Goal: Transaction & Acquisition: Obtain resource

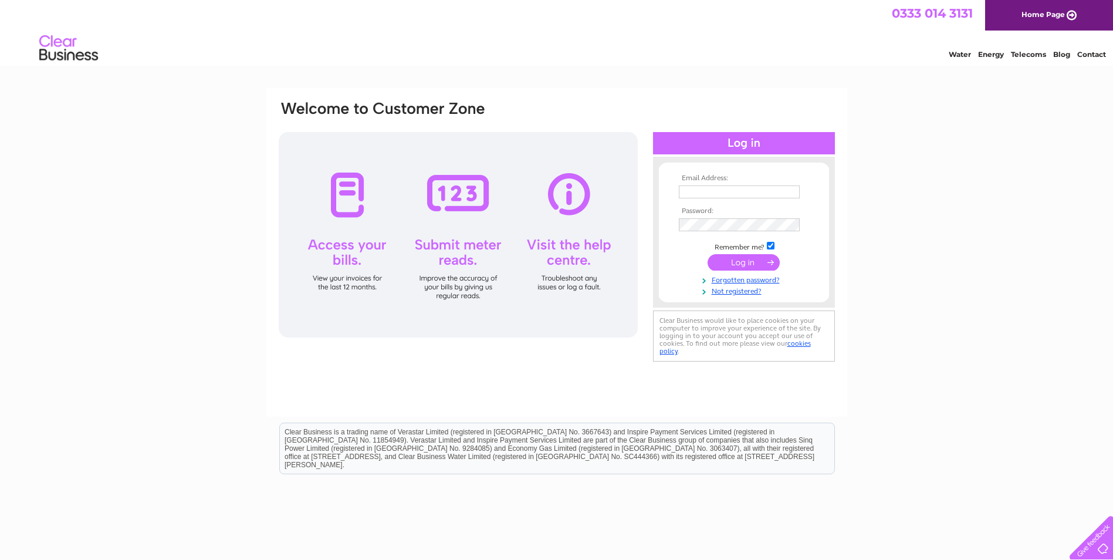
click at [695, 195] on input "text" at bounding box center [739, 191] width 121 height 13
type input "purchase@grahamsfamilydairy.com"
click at [762, 282] on link "Forgotten password?" at bounding box center [745, 279] width 133 height 11
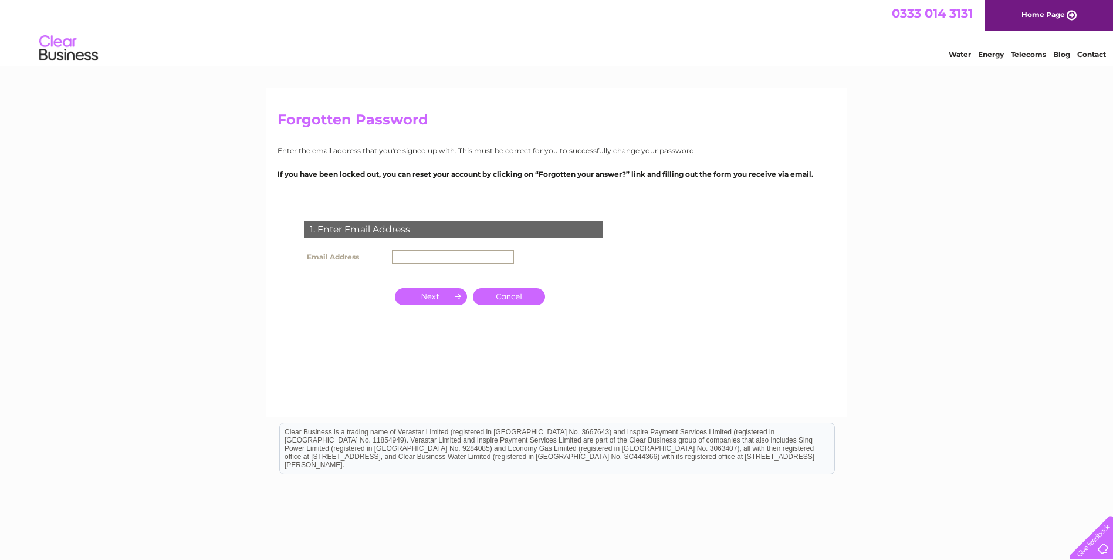
click at [400, 259] on input "text" at bounding box center [453, 257] width 122 height 14
type input "purchase@grahamsfamilydairy.com"
click at [438, 300] on input "button" at bounding box center [431, 295] width 72 height 16
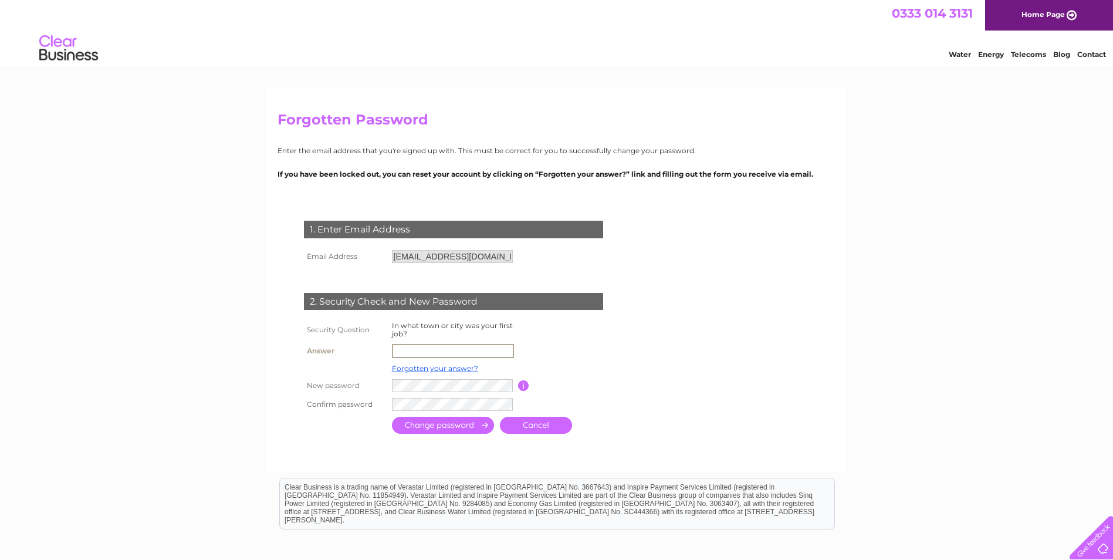
click at [400, 351] on input "text" at bounding box center [453, 351] width 122 height 14
type input "Kirkintilloch"
click at [444, 429] on input "submit" at bounding box center [443, 425] width 102 height 17
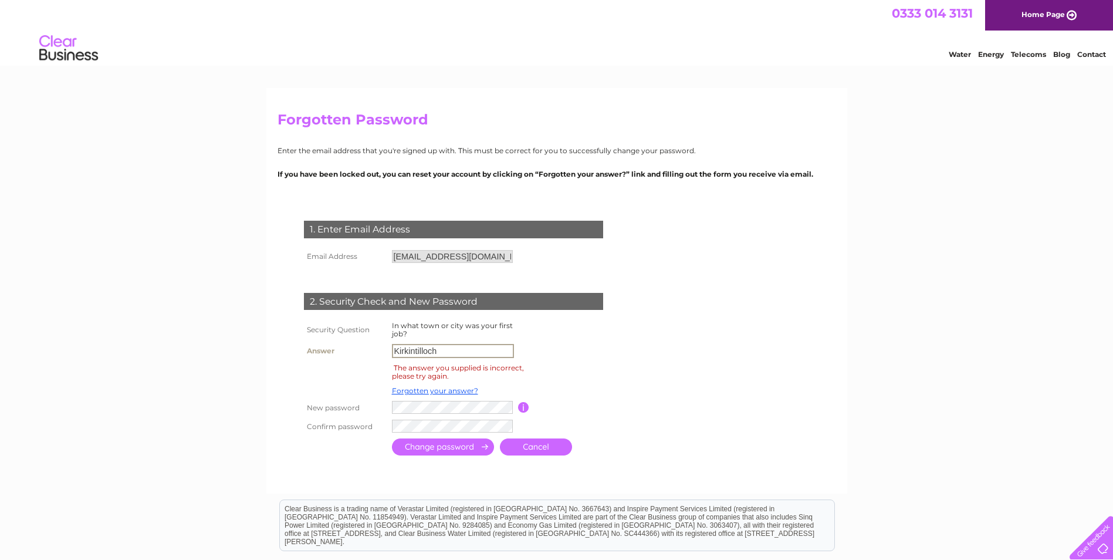
drag, startPoint x: 453, startPoint y: 356, endPoint x: 0, endPoint y: 393, distance: 454.6
click at [0, 393] on html "Forgotten Password Enter the email address that you're signed up with. This mus…" at bounding box center [556, 351] width 1113 height 703
type input "Stirling"
click at [453, 447] on input "submit" at bounding box center [443, 448] width 102 height 17
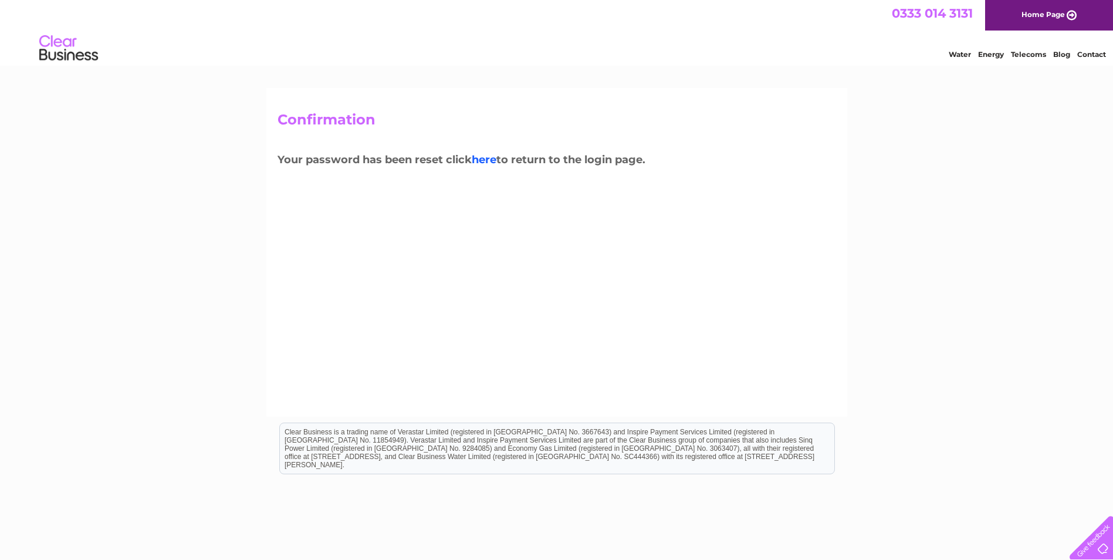
click at [491, 160] on link "here" at bounding box center [484, 159] width 25 height 13
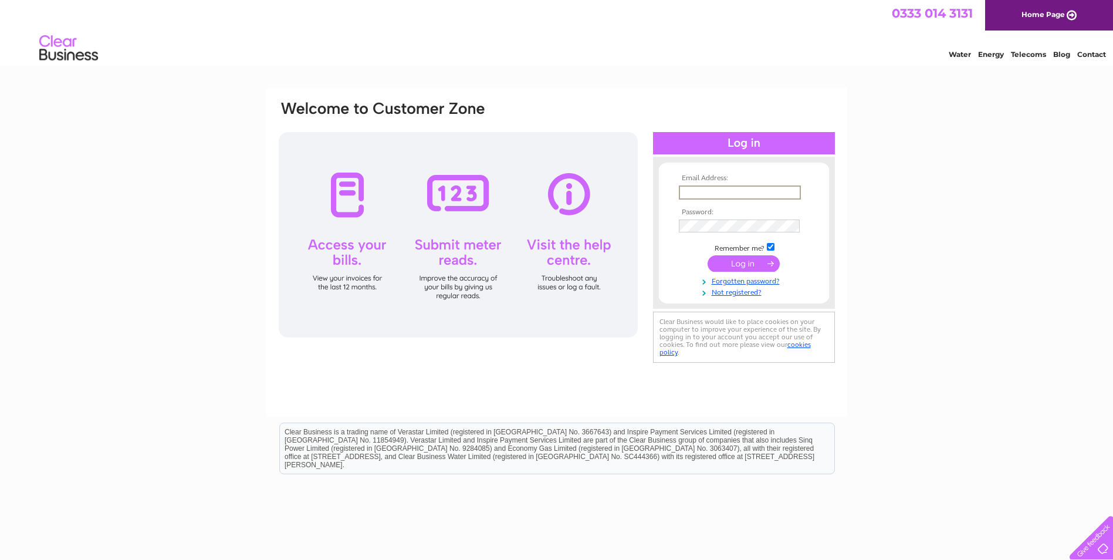
click at [686, 190] on input "text" at bounding box center [740, 192] width 122 height 14
type input "[EMAIL_ADDRESS][DOMAIN_NAME]"
click at [745, 265] on input "submit" at bounding box center [744, 263] width 72 height 16
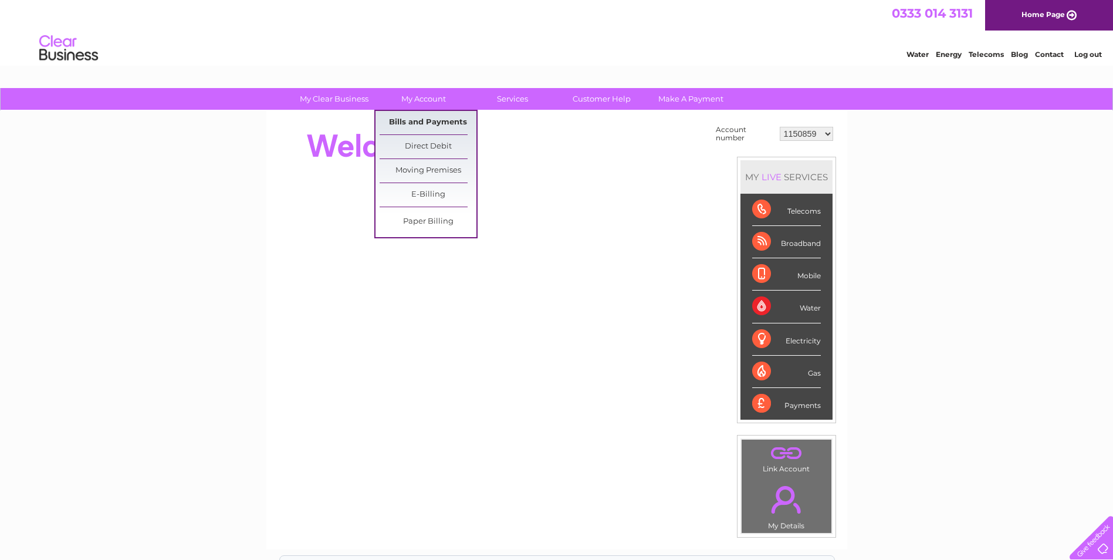
click at [431, 119] on link "Bills and Payments" at bounding box center [428, 122] width 97 height 23
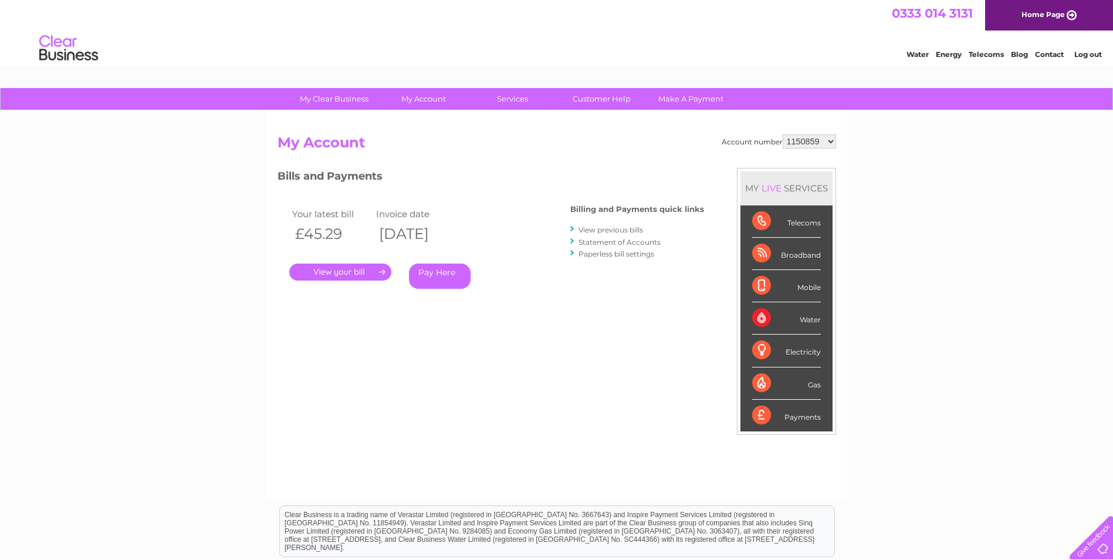
click at [358, 271] on link "." at bounding box center [340, 272] width 102 height 17
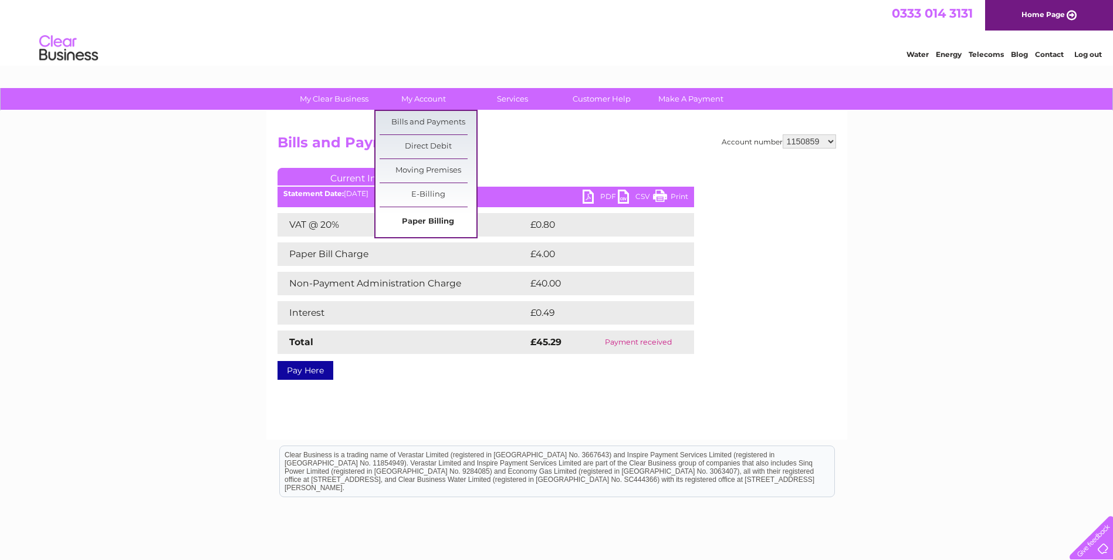
click at [438, 222] on link "Paper Billing" at bounding box center [428, 221] width 97 height 23
click at [436, 195] on link "E-Billing" at bounding box center [428, 194] width 97 height 23
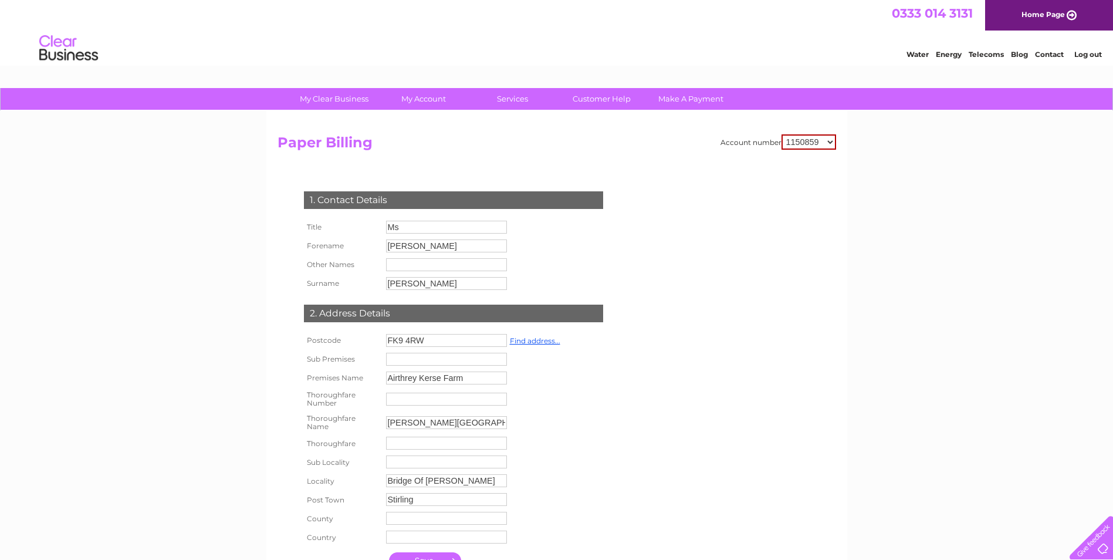
click at [828, 142] on select "1150859 3025643 30264554" at bounding box center [809, 141] width 55 height 15
select select "3025643"
click at [782, 134] on select "1150859 3025643 30264554" at bounding box center [809, 141] width 55 height 15
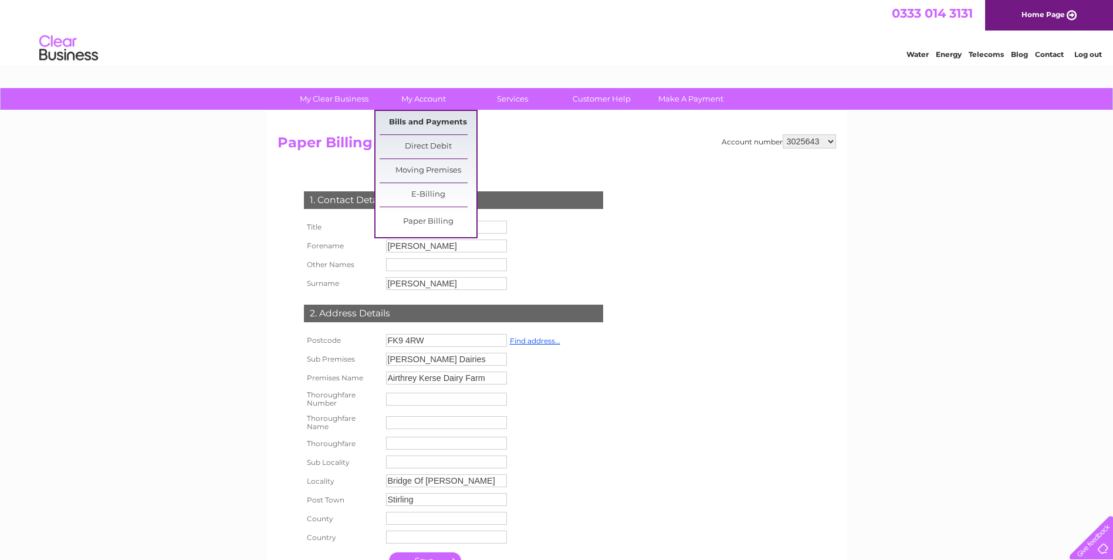
click at [423, 121] on link "Bills and Payments" at bounding box center [428, 122] width 97 height 23
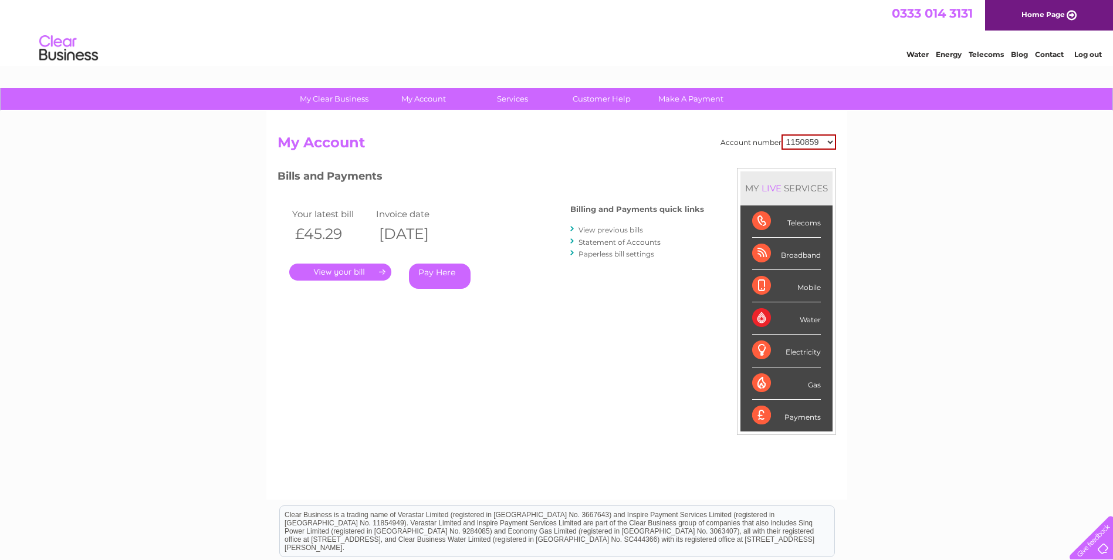
click at [831, 140] on select "1150859 3025643 30264554" at bounding box center [809, 141] width 55 height 15
select select "3025643"
click at [782, 134] on select "1150859 3025643 30264554" at bounding box center [809, 141] width 55 height 15
click at [831, 140] on select "1150859 3025643 30264554" at bounding box center [809, 141] width 53 height 14
select select "30264554"
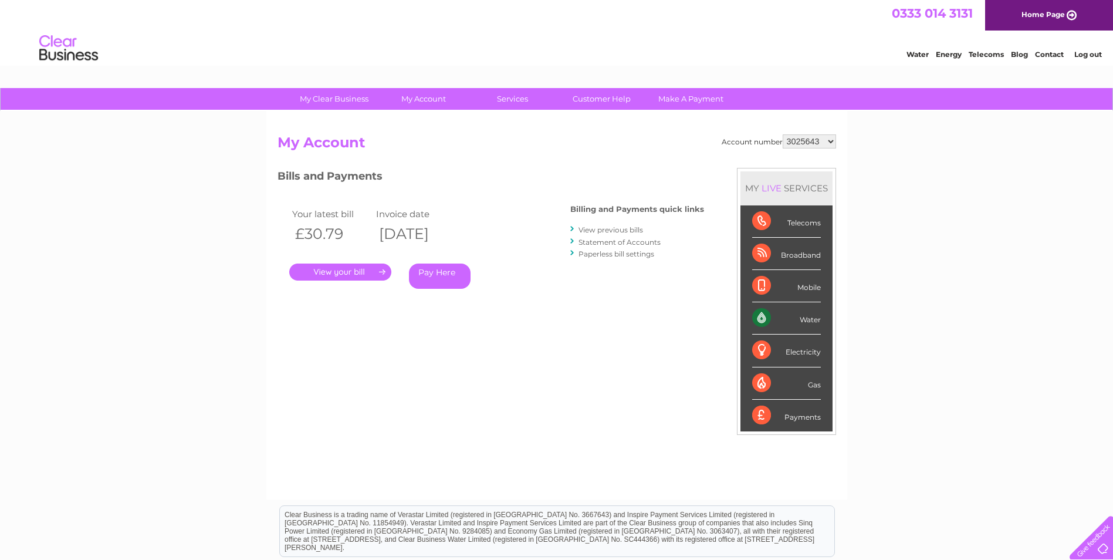
click at [783, 134] on select "1150859 3025643 30264554" at bounding box center [809, 141] width 53 height 14
click at [328, 270] on link "." at bounding box center [340, 272] width 102 height 17
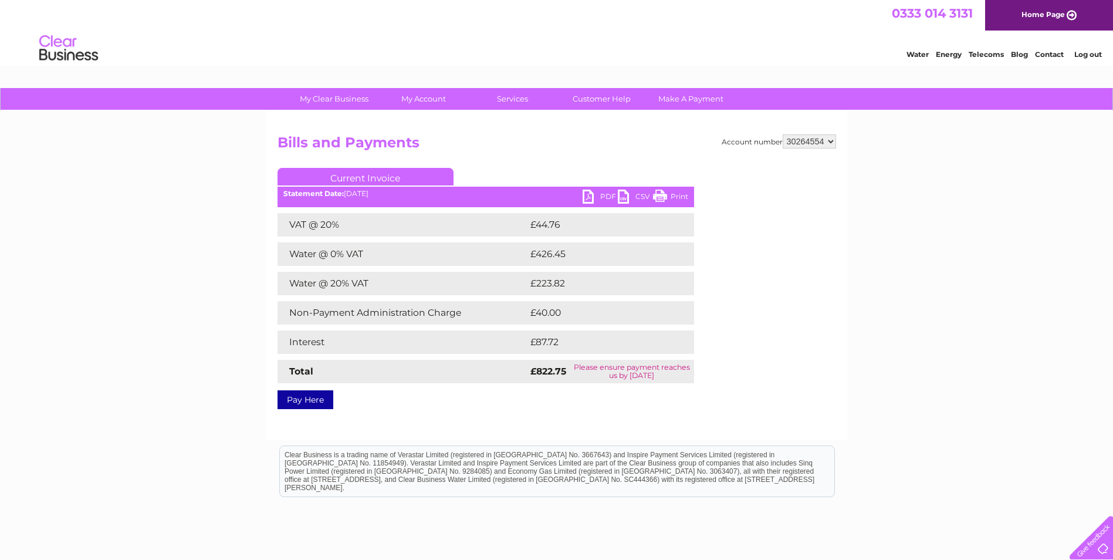
click at [589, 194] on link "PDF" at bounding box center [600, 198] width 35 height 17
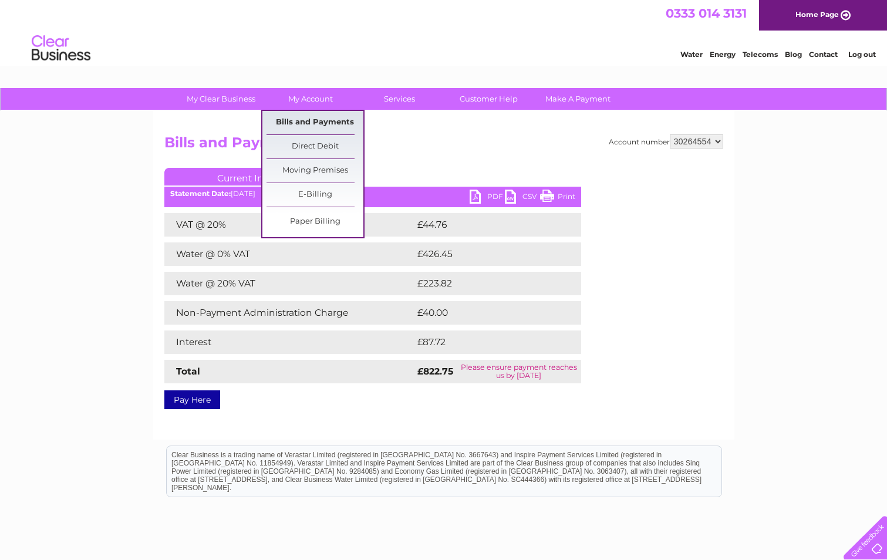
click at [321, 124] on link "Bills and Payments" at bounding box center [314, 122] width 97 height 23
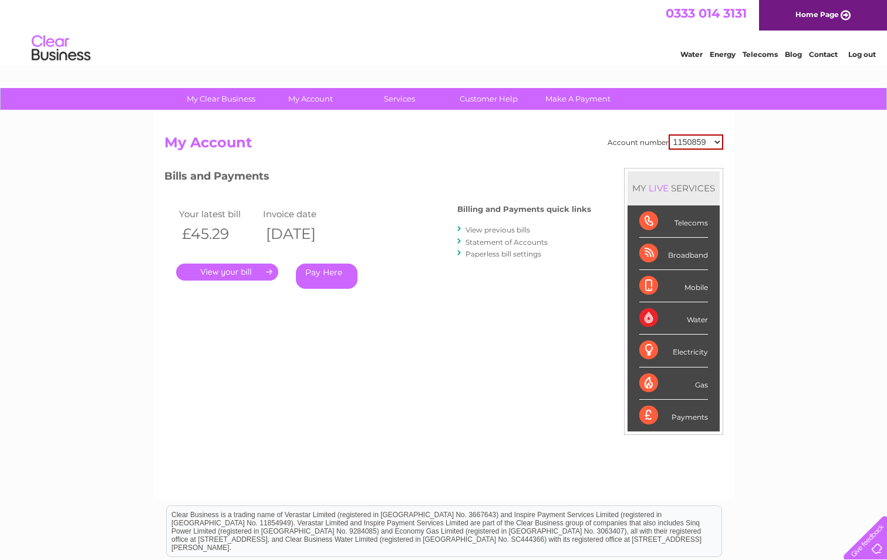
click at [701, 143] on select "1150859 3025643 30264554" at bounding box center [696, 141] width 55 height 15
select select "30264554"
click at [669, 134] on select "1150859 3025643 30264554" at bounding box center [696, 141] width 55 height 15
click at [509, 244] on link "Statement of Accounts" at bounding box center [506, 242] width 82 height 9
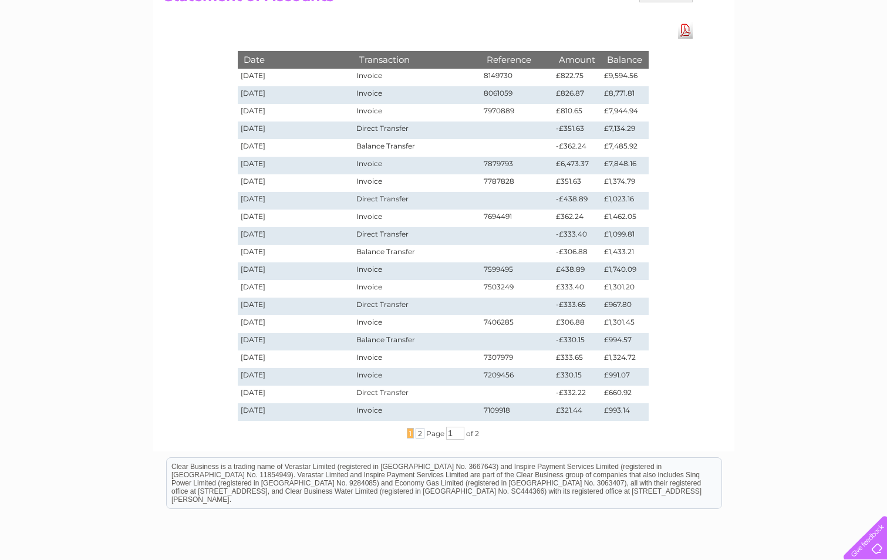
scroll to position [176, 0]
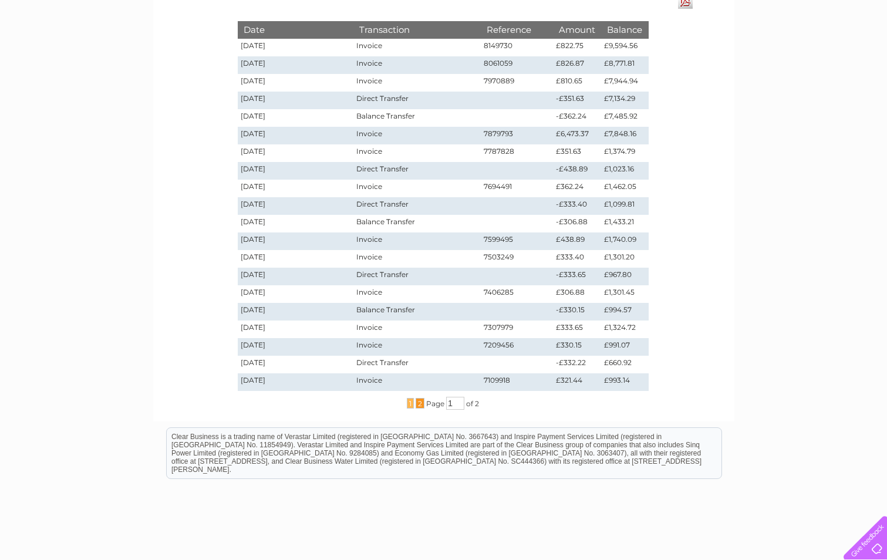
click at [420, 404] on span "2" at bounding box center [420, 403] width 9 height 11
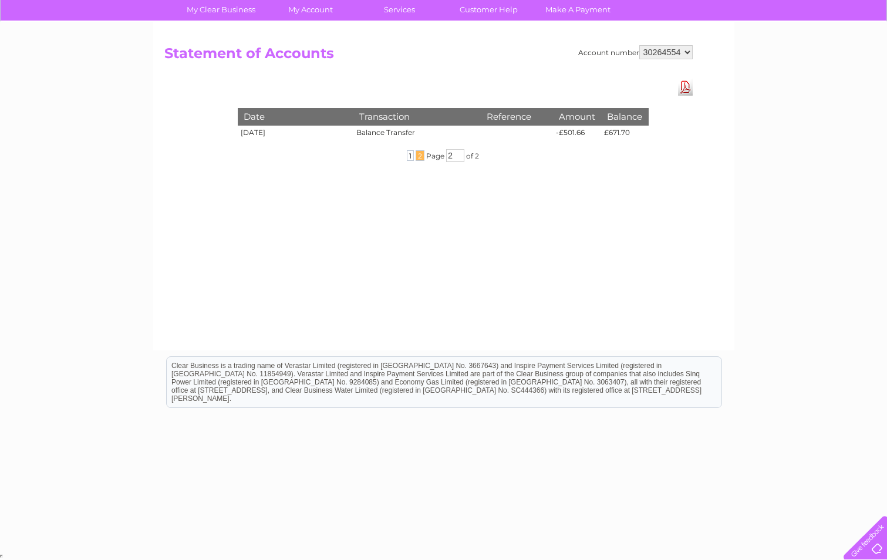
scroll to position [89, 0]
click at [408, 157] on span "1" at bounding box center [410, 155] width 7 height 11
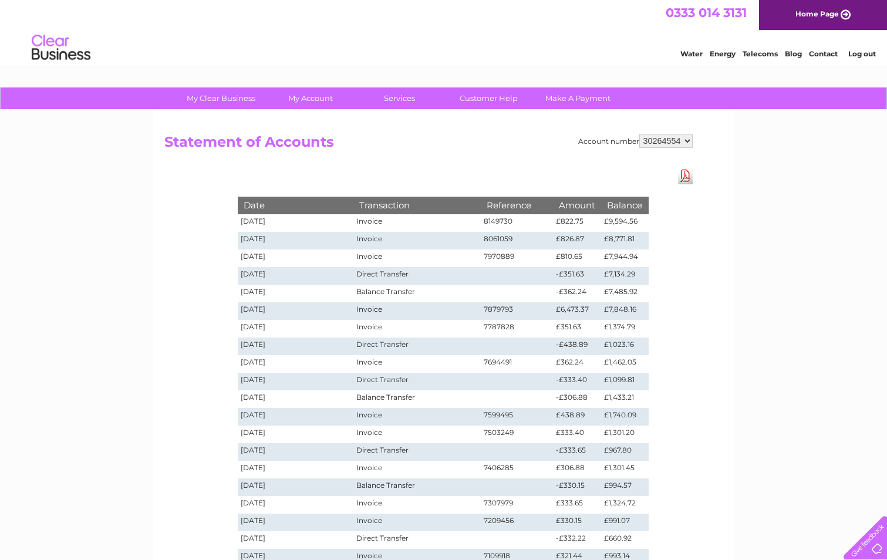
scroll to position [0, 0]
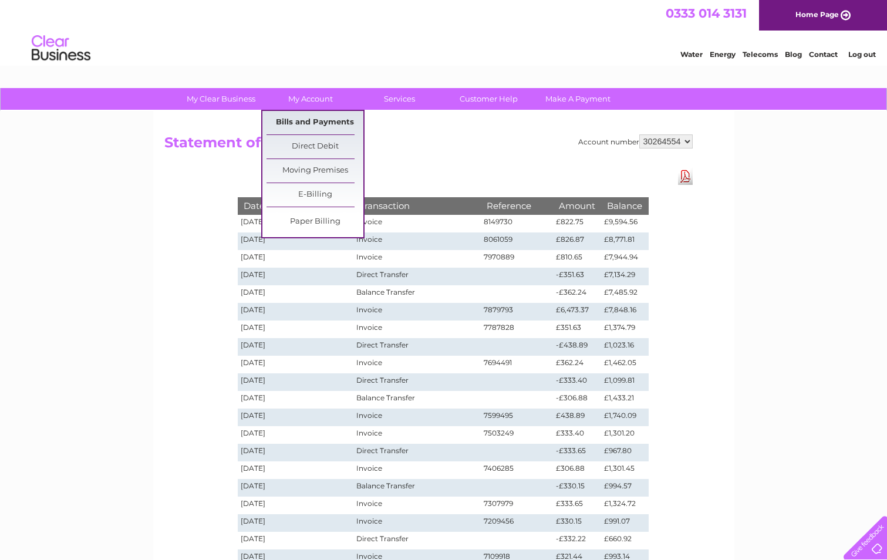
click at [301, 121] on link "Bills and Payments" at bounding box center [314, 122] width 97 height 23
click at [310, 126] on link "Bills and Payments" at bounding box center [314, 122] width 97 height 23
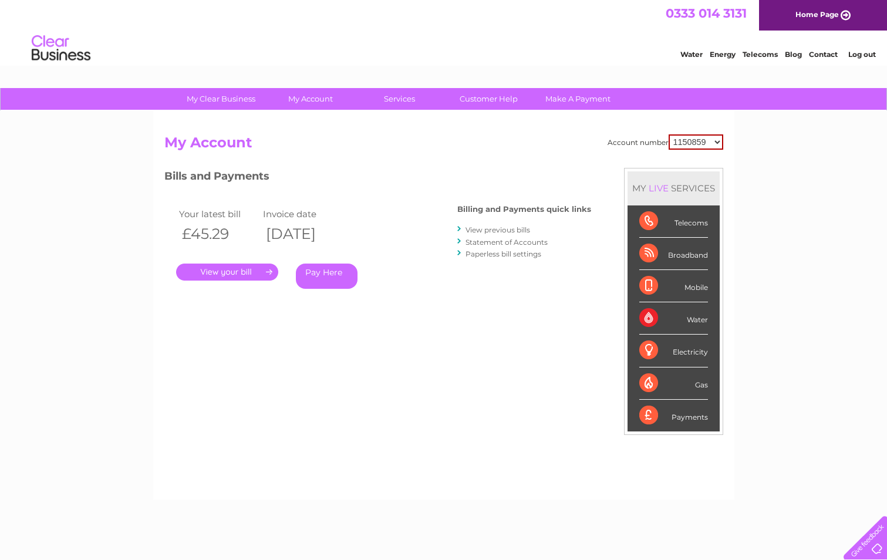
click at [501, 228] on link "View previous bills" at bounding box center [497, 229] width 65 height 9
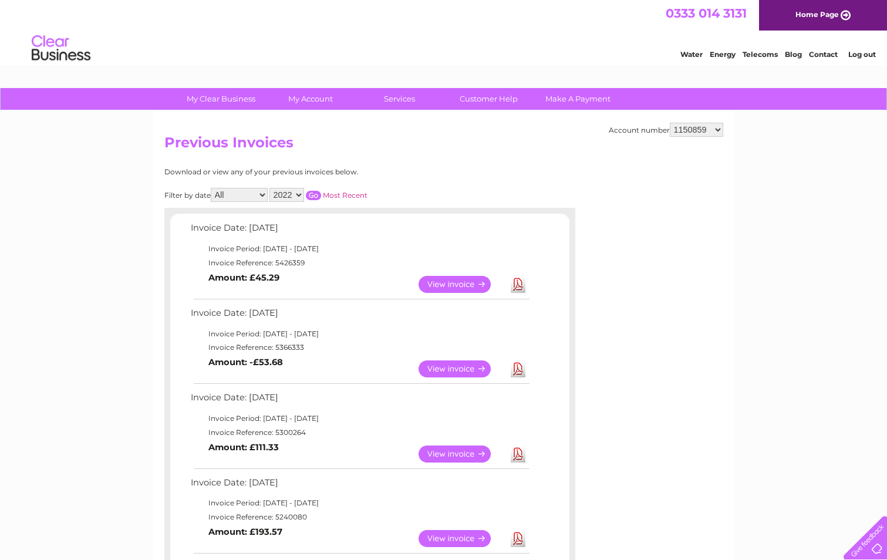
click at [713, 127] on select "1150859 3025643 30264554" at bounding box center [696, 130] width 53 height 14
select select "30264554"
click at [670, 123] on select "1150859 3025643 30264554" at bounding box center [696, 130] width 53 height 14
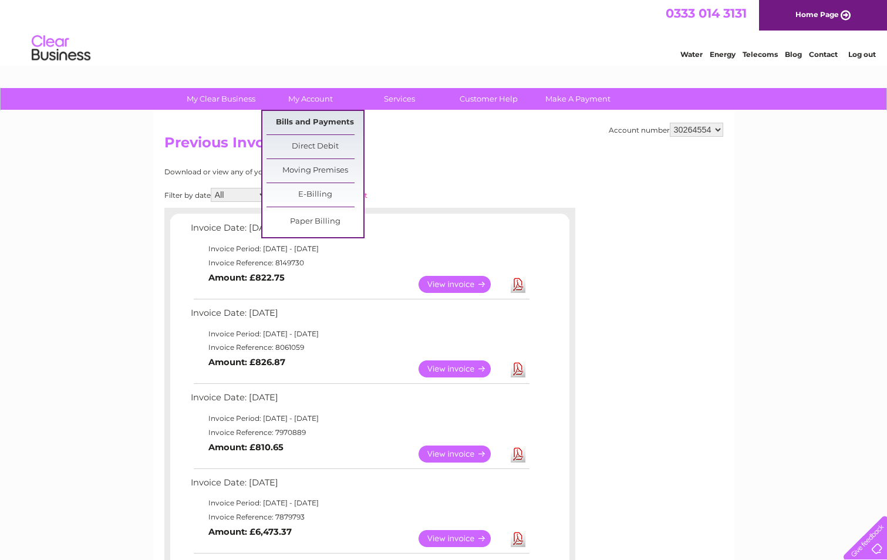
click at [312, 115] on link "Bills and Payments" at bounding box center [314, 122] width 97 height 23
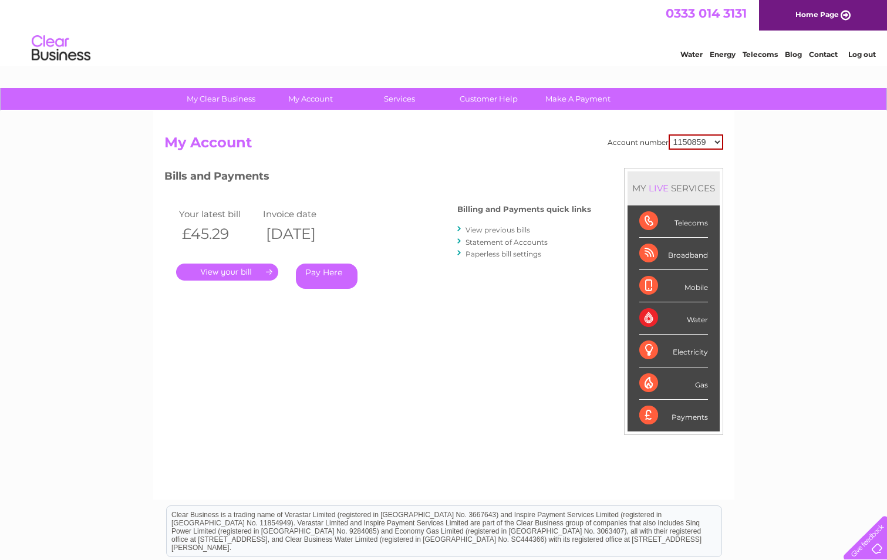
click at [701, 146] on select "1150859 3025643 30264554" at bounding box center [696, 141] width 55 height 15
select select "30264554"
click at [669, 134] on select "1150859 3025643 30264554" at bounding box center [696, 141] width 55 height 15
click at [506, 230] on link "View previous bills" at bounding box center [497, 229] width 65 height 9
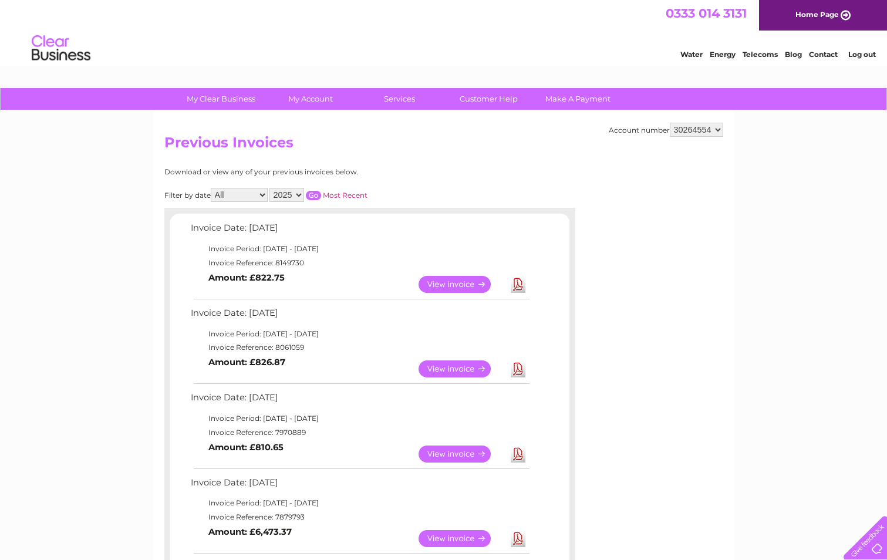
click at [519, 284] on link "Download" at bounding box center [518, 284] width 15 height 17
click at [517, 370] on link "Download" at bounding box center [518, 368] width 15 height 17
click at [515, 449] on link "Download" at bounding box center [518, 453] width 15 height 17
click at [507, 536] on td "View" at bounding box center [462, 538] width 92 height 23
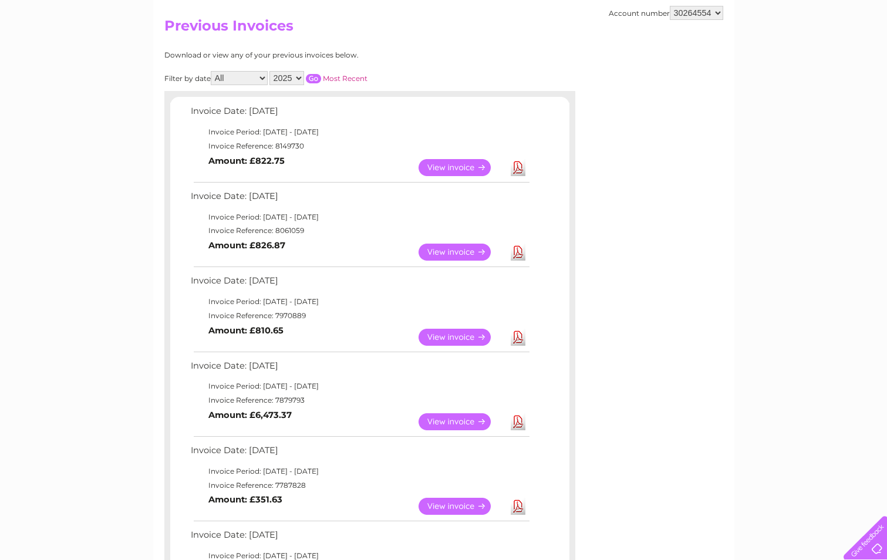
scroll to position [117, 0]
click at [453, 431] on td "View" at bounding box center [462, 421] width 92 height 23
click at [451, 422] on link "View" at bounding box center [461, 421] width 86 height 17
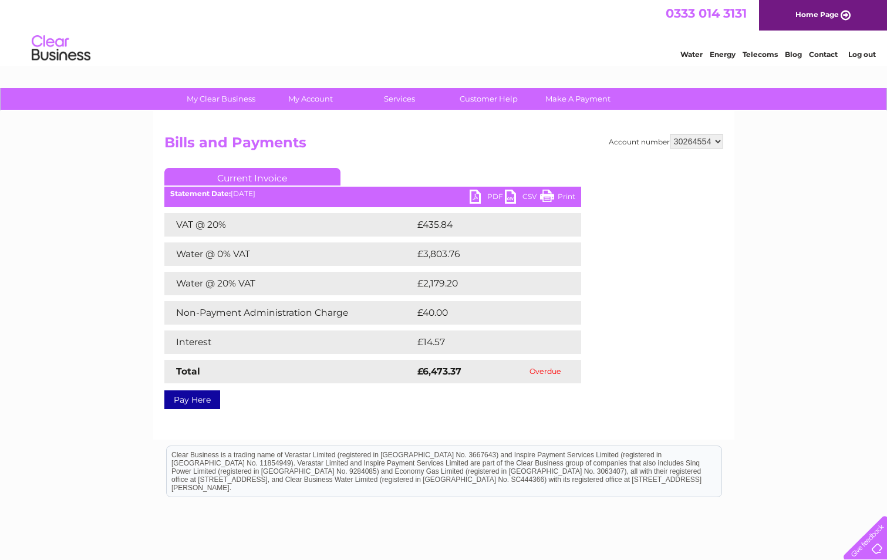
click at [485, 197] on link "PDF" at bounding box center [487, 198] width 35 height 17
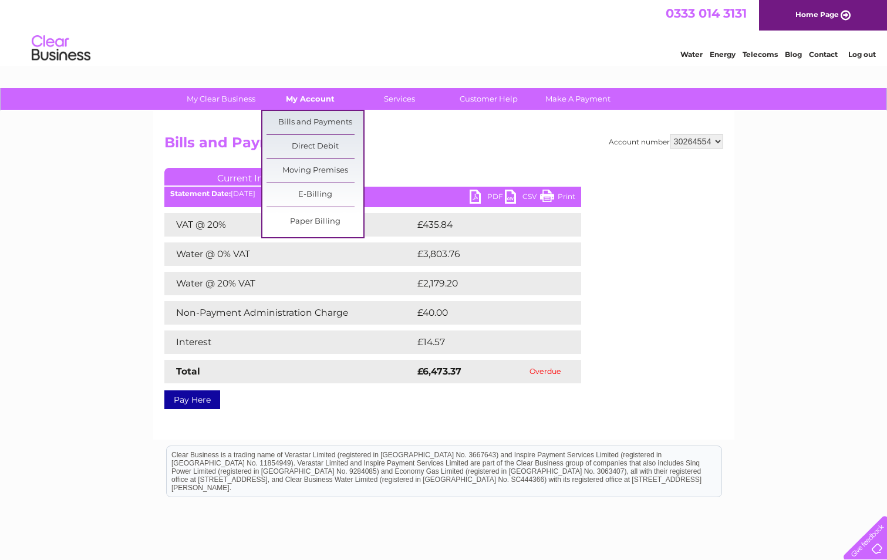
click at [316, 93] on link "My Account" at bounding box center [310, 99] width 97 height 22
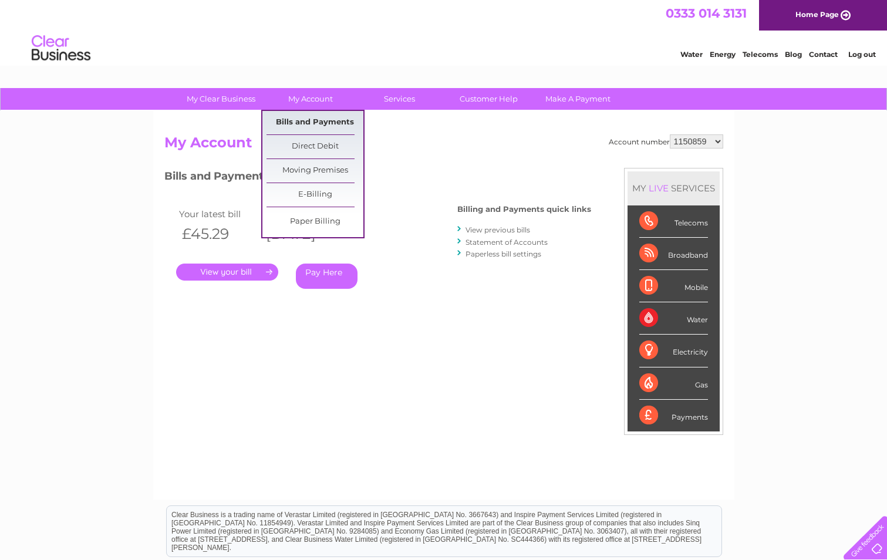
click at [308, 122] on link "Bills and Payments" at bounding box center [314, 122] width 97 height 23
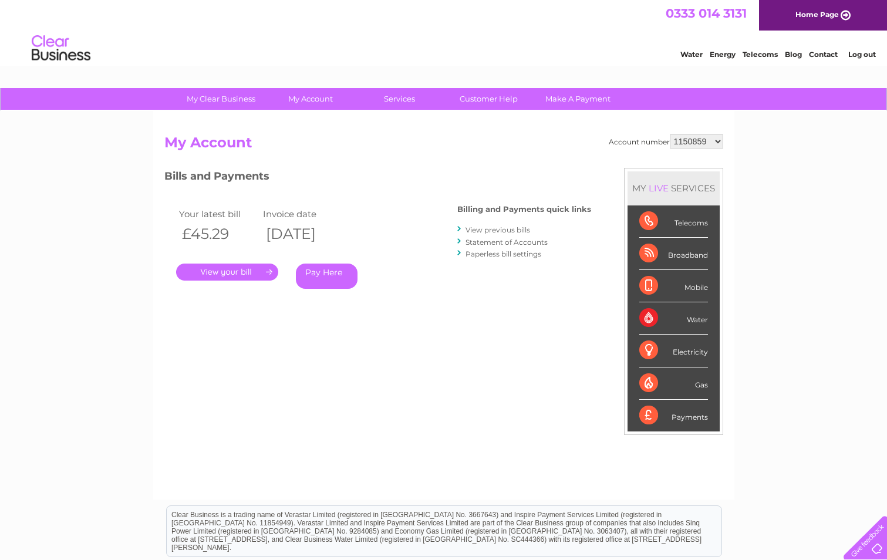
click at [522, 244] on link "Statement of Accounts" at bounding box center [506, 242] width 82 height 9
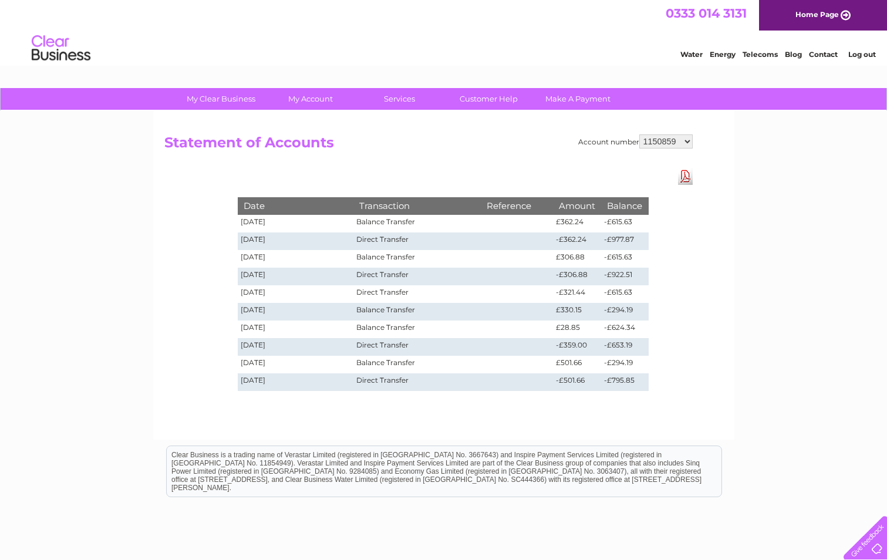
click at [687, 139] on select "1150859 3025643 30264554" at bounding box center [665, 141] width 53 height 14
select select "30264554"
click at [639, 134] on select "1150859 3025643 30264554" at bounding box center [665, 141] width 53 height 14
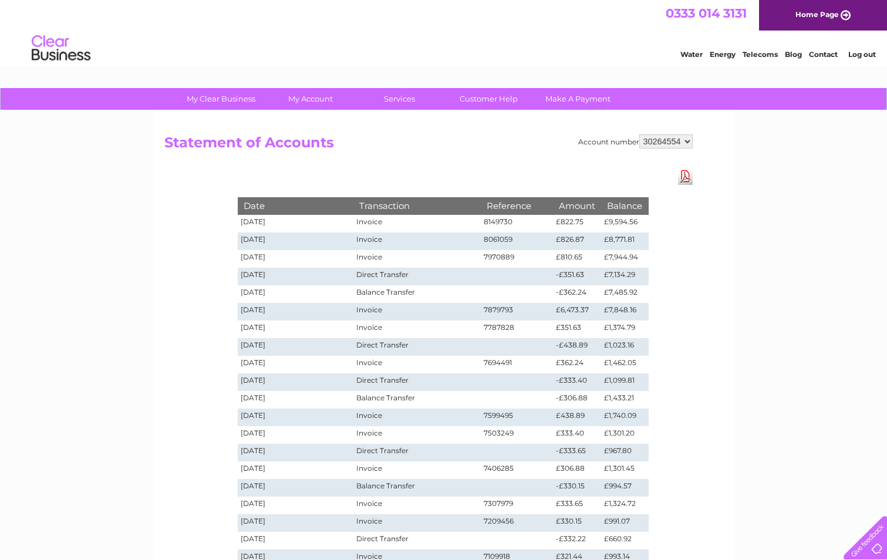
click at [686, 175] on link "Download Pdf" at bounding box center [685, 176] width 15 height 17
click at [660, 141] on select "1150859 3025643 30264554" at bounding box center [665, 141] width 53 height 14
select select "1150859"
click at [639, 134] on select "1150859 3025643 30264554" at bounding box center [665, 141] width 53 height 14
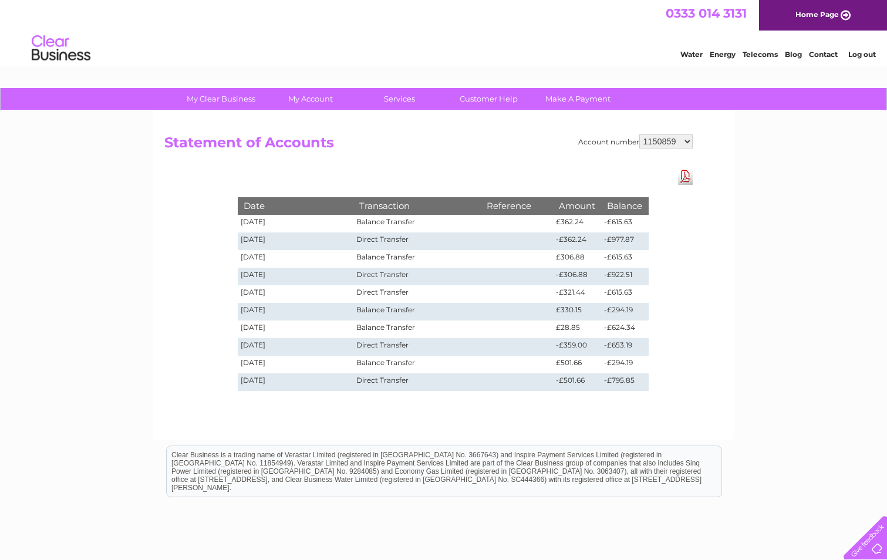
click at [685, 178] on link "Download Pdf" at bounding box center [685, 176] width 15 height 17
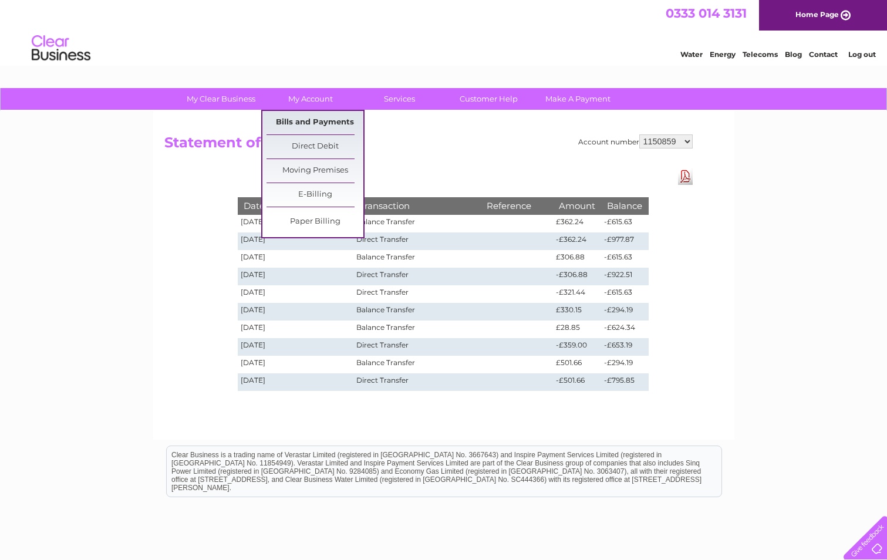
click at [308, 120] on link "Bills and Payments" at bounding box center [314, 122] width 97 height 23
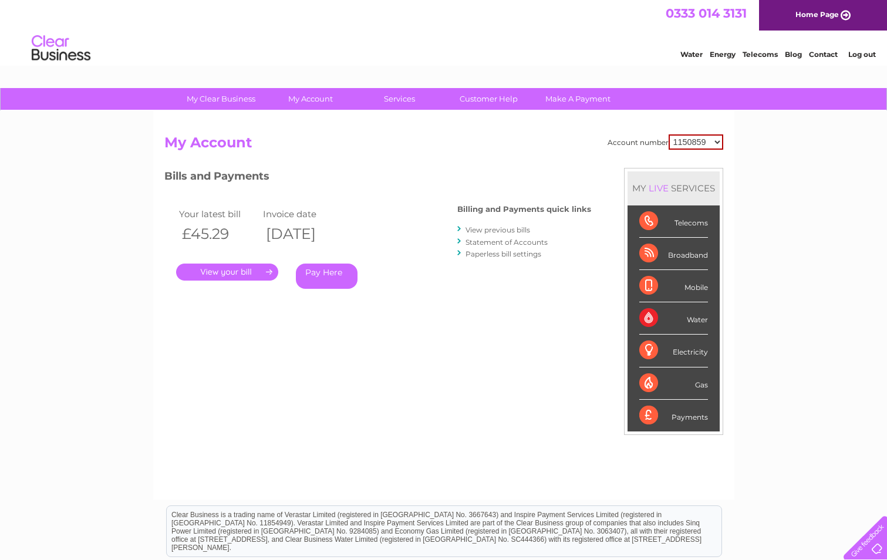
click at [516, 230] on link "View previous bills" at bounding box center [497, 229] width 65 height 9
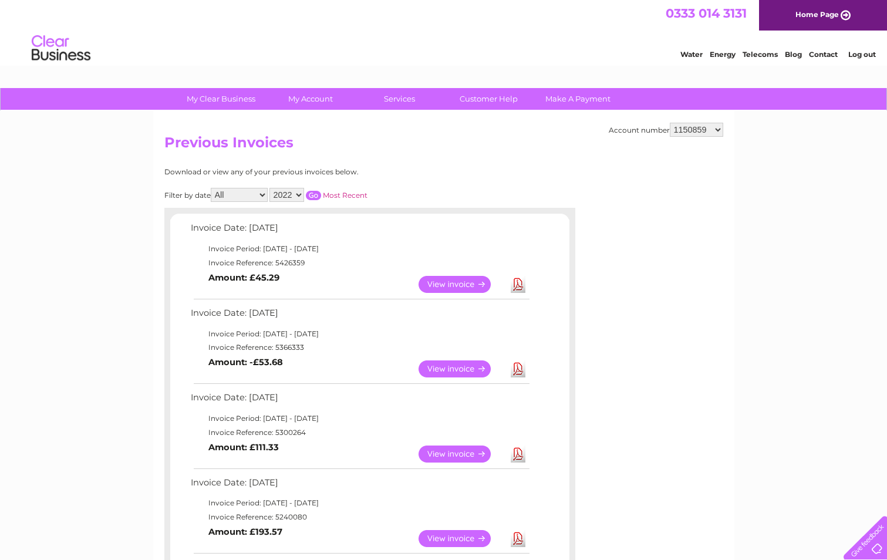
click at [708, 129] on select "1150859 3025643 30264554" at bounding box center [696, 130] width 53 height 14
select select "3025643"
click at [670, 123] on select "1150859 3025643 30264554" at bounding box center [696, 130] width 53 height 14
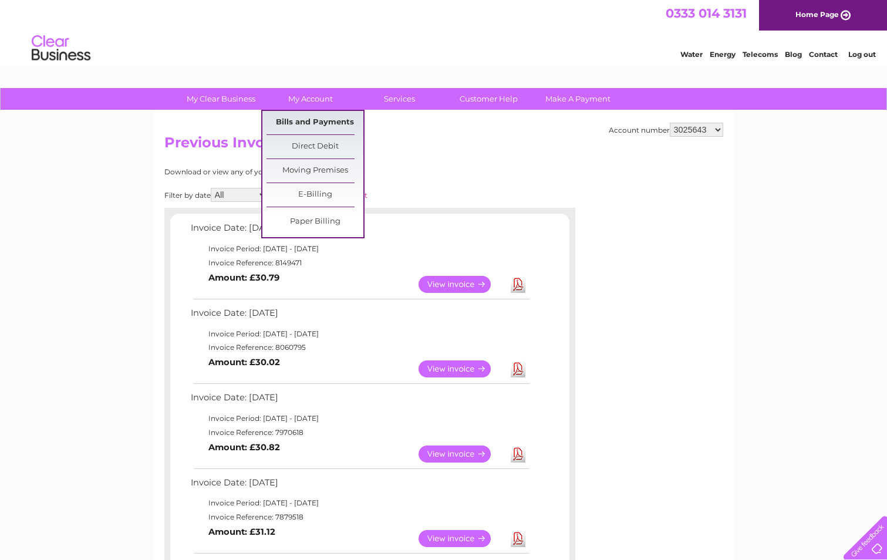
click at [314, 125] on link "Bills and Payments" at bounding box center [314, 122] width 97 height 23
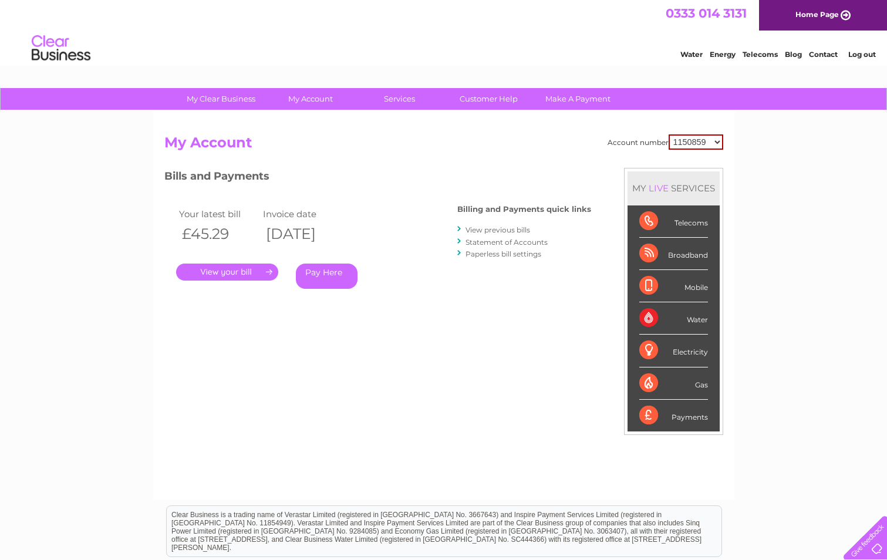
click at [482, 241] on link "Statement of Accounts" at bounding box center [506, 242] width 82 height 9
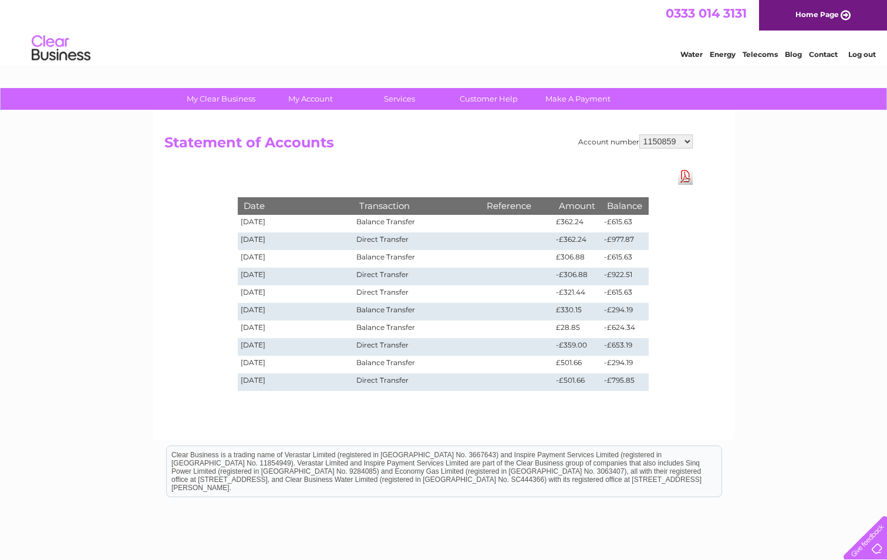
click at [681, 145] on select "1150859 3025643 30264554" at bounding box center [665, 141] width 53 height 14
select select "3025643"
click at [639, 134] on select "1150859 3025643 30264554" at bounding box center [665, 141] width 53 height 14
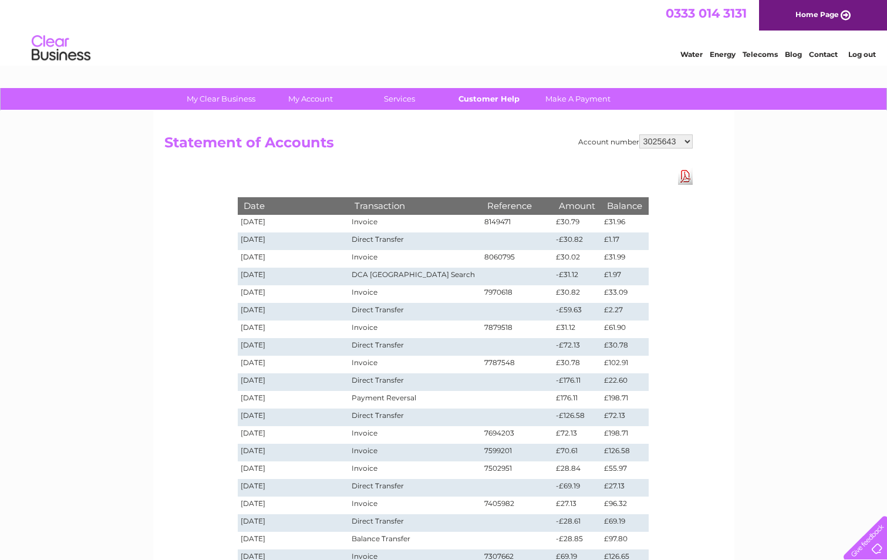
click at [480, 104] on link "Customer Help" at bounding box center [488, 99] width 97 height 22
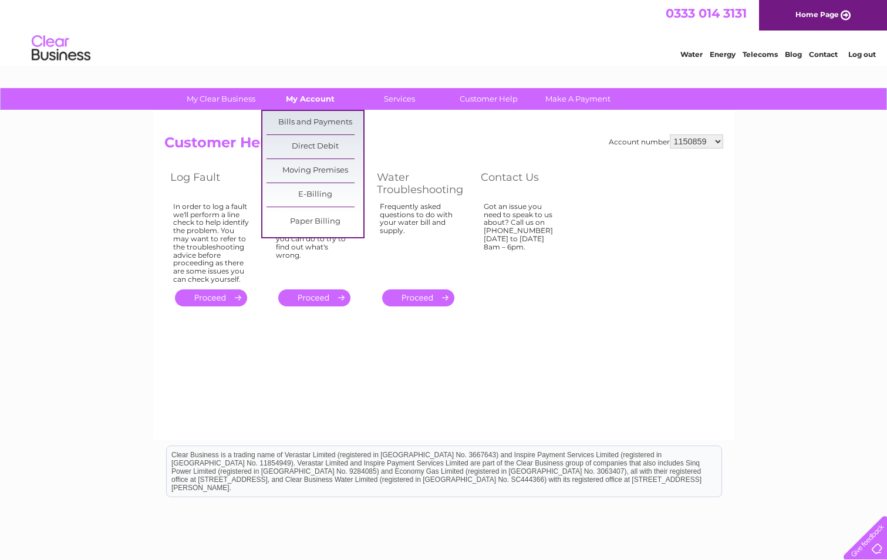
click at [309, 104] on link "My Account" at bounding box center [310, 99] width 97 height 22
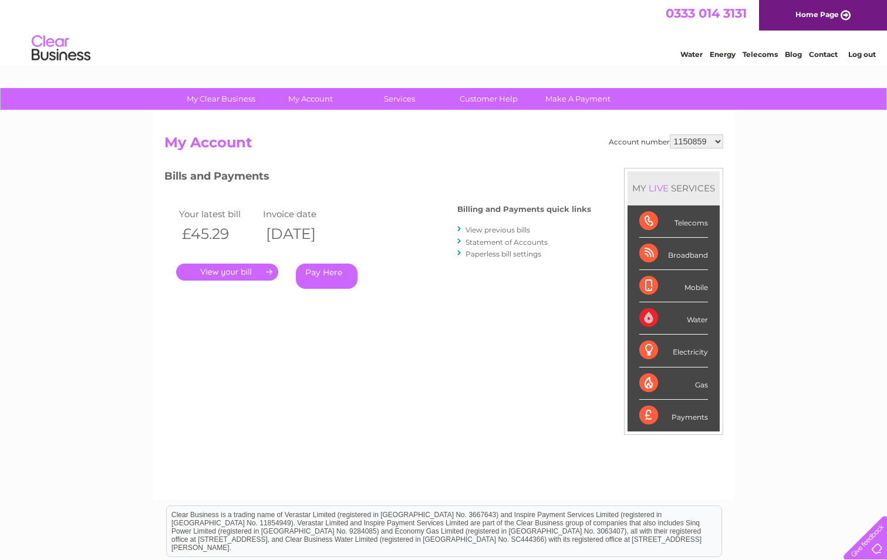
click at [825, 53] on link "Contact" at bounding box center [823, 54] width 29 height 9
